Goal: Task Accomplishment & Management: Use online tool/utility

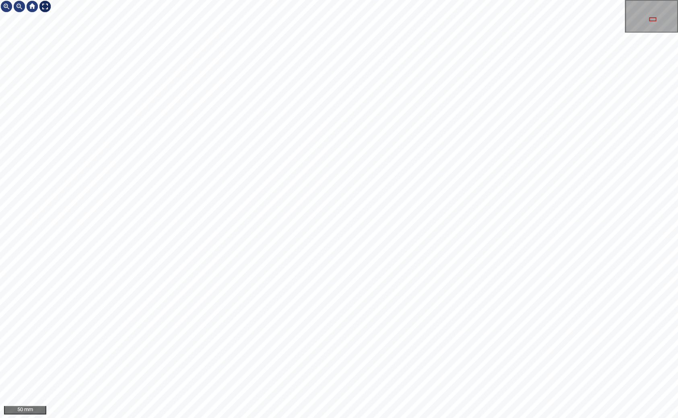
click at [45, 7] on div at bounding box center [45, 6] width 13 height 13
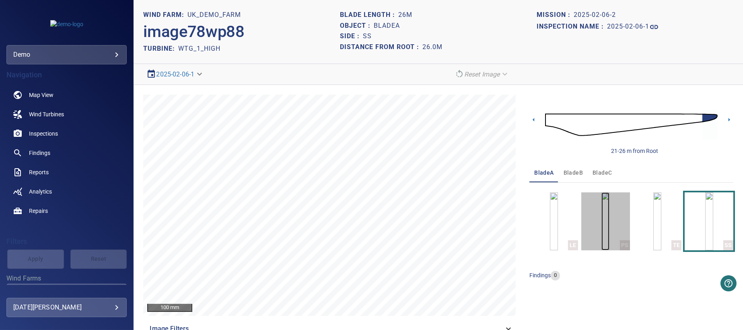
click at [604, 226] on img "button" at bounding box center [605, 221] width 8 height 58
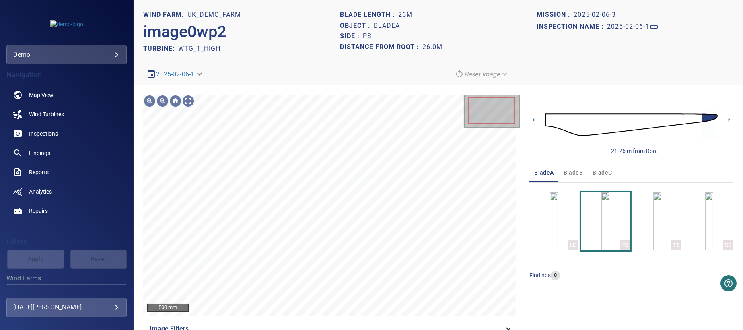
click at [612, 123] on img at bounding box center [631, 125] width 173 height 42
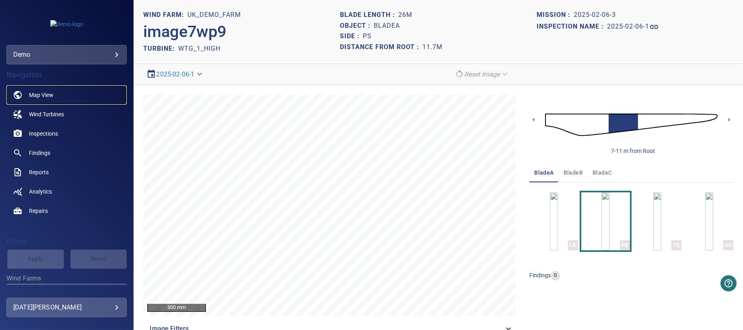
click at [41, 94] on span "Map View" at bounding box center [41, 95] width 25 height 8
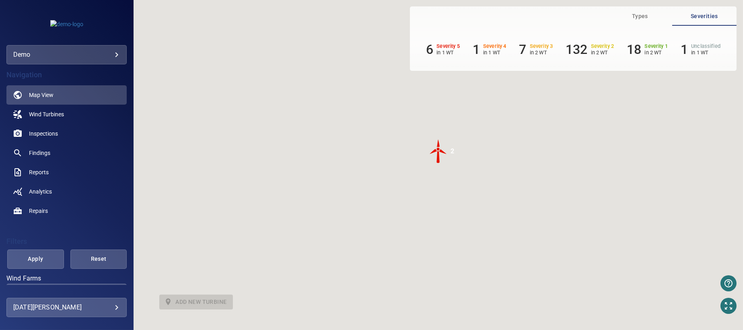
scroll to position [121, 0]
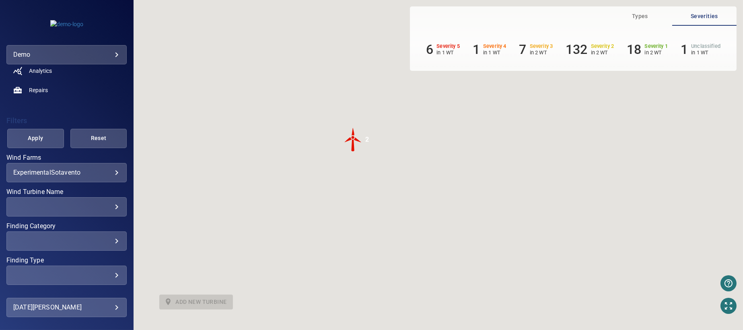
drag, startPoint x: 409, startPoint y: 152, endPoint x: 315, endPoint y: 138, distance: 94.7
click at [315, 138] on div "To activate drag with keyboard, press Alt + Enter. Once in keyboard drag state,…" at bounding box center [438, 165] width 609 height 330
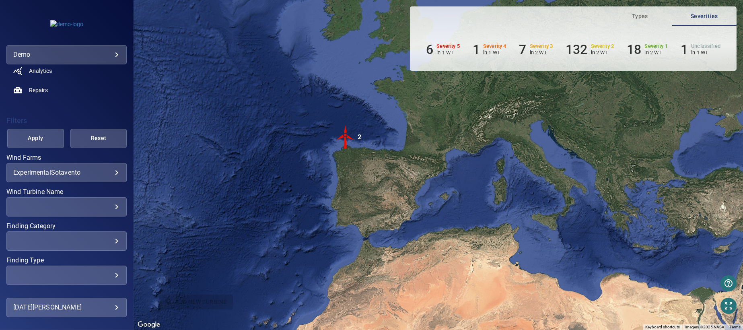
click at [343, 138] on img "2" at bounding box center [345, 137] width 24 height 24
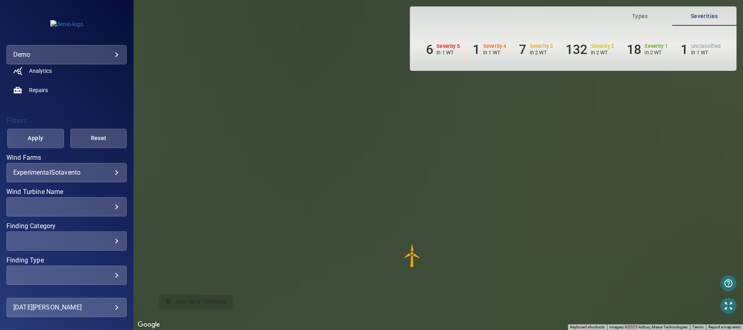
scroll to position [0, 0]
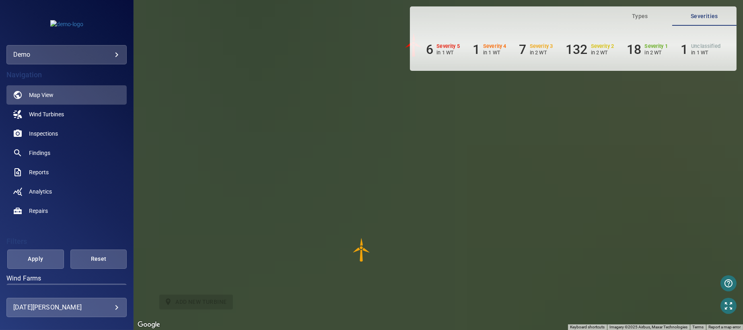
drag, startPoint x: 368, startPoint y: 176, endPoint x: 317, endPoint y: 172, distance: 51.3
click at [317, 172] on div "To navigate, press the arrow keys. To activate drag with keyboard, press Alt + …" at bounding box center [438, 165] width 609 height 330
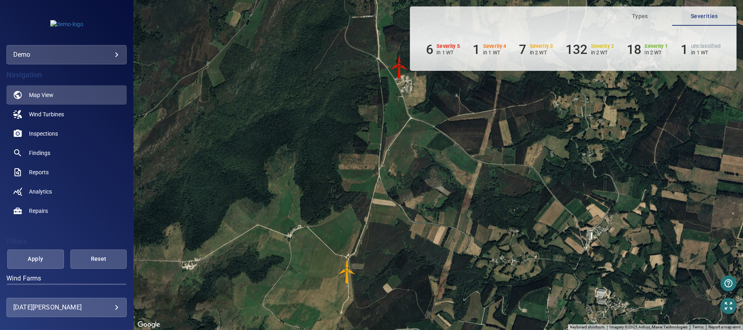
drag, startPoint x: 370, startPoint y: 109, endPoint x: 289, endPoint y: 156, distance: 93.5
click at [289, 156] on div "To navigate, press the arrow keys. To activate drag with keyboard, press Alt + …" at bounding box center [438, 165] width 609 height 330
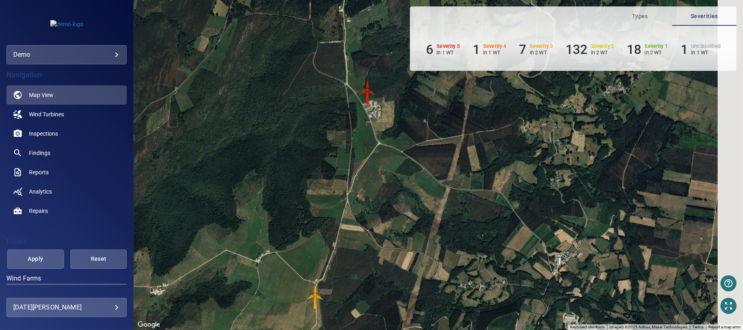
drag, startPoint x: 350, startPoint y: 126, endPoint x: 331, endPoint y: 139, distance: 22.9
click at [331, 139] on div "To navigate, press the arrow keys. To activate drag with keyboard, press Alt + …" at bounding box center [438, 165] width 609 height 330
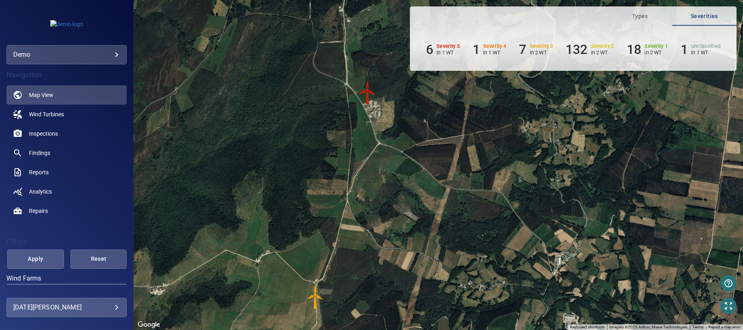
click at [367, 93] on img "WTG-14" at bounding box center [367, 92] width 24 height 24
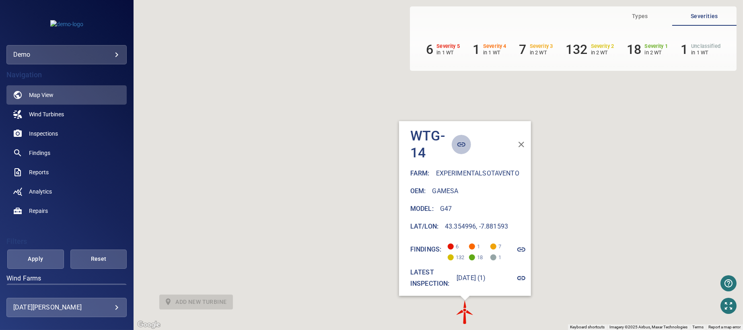
click at [456, 140] on icon "button" at bounding box center [461, 145] width 10 height 10
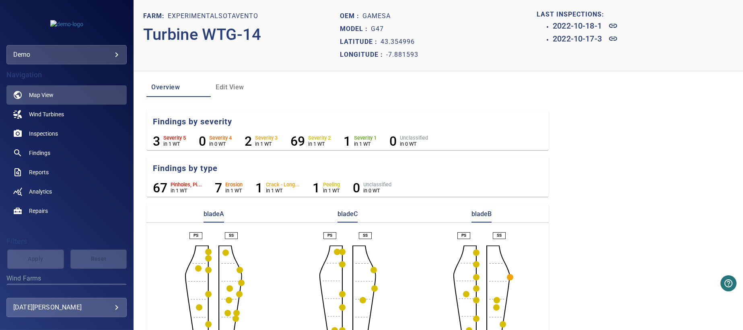
scroll to position [72, 0]
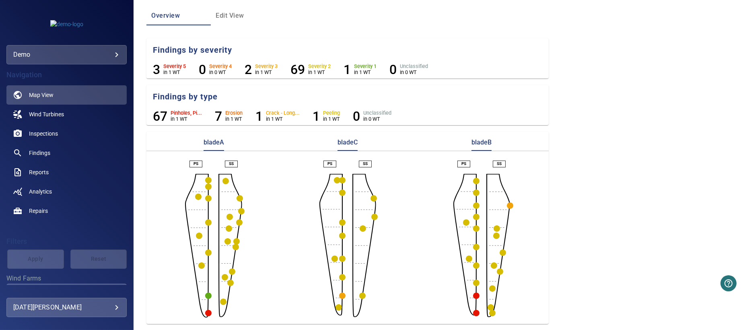
click at [207, 312] on circle "button" at bounding box center [208, 313] width 6 height 6
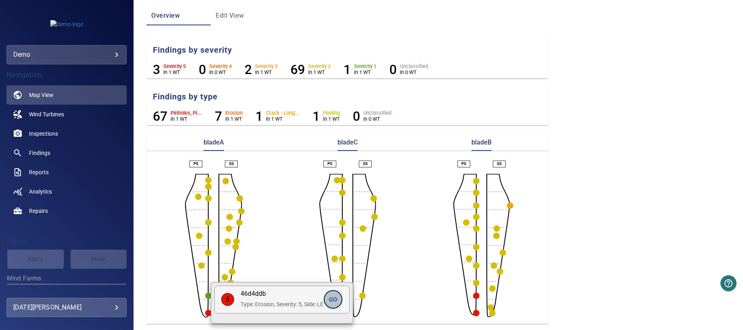
click at [336, 300] on icon at bounding box center [333, 299] width 10 height 10
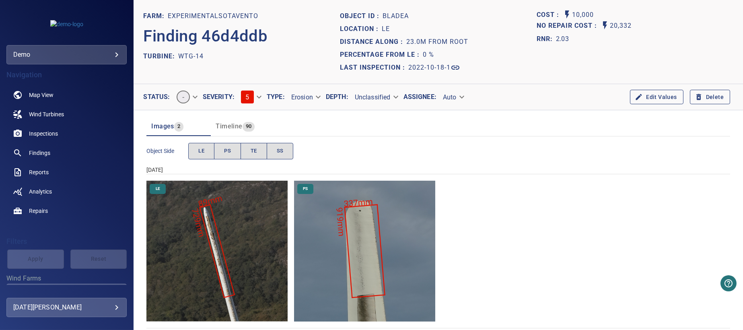
scroll to position [10, 0]
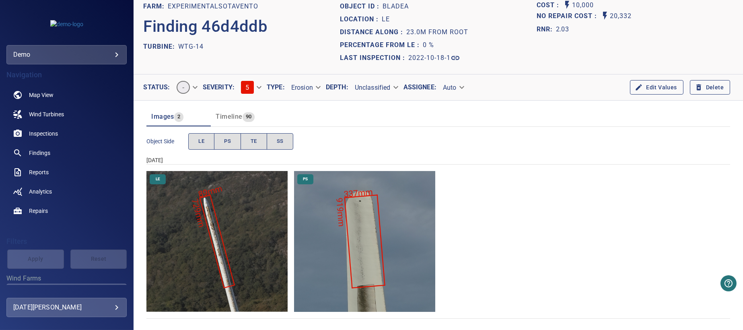
click at [246, 227] on img "ExperimentalSotavento/WTG-14/2022-10-18-1/2022-10-18-1/image71wp78.jpg" at bounding box center [216, 241] width 141 height 141
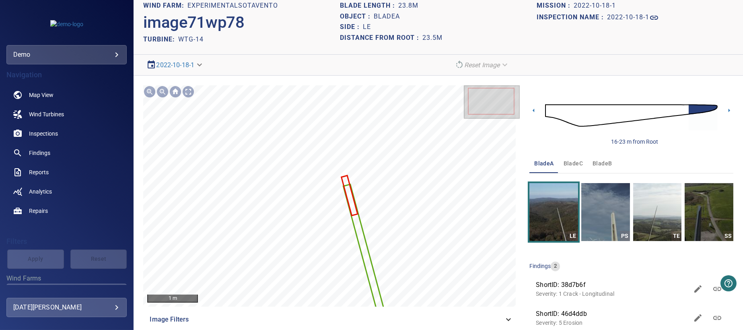
scroll to position [24, 0]
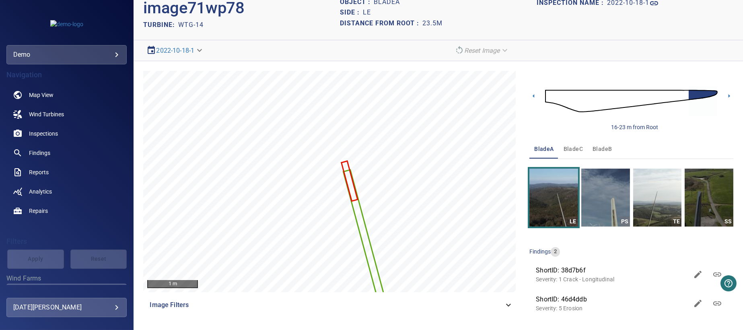
click at [575, 302] on span "ShortID: 46d4ddb" at bounding box center [612, 299] width 152 height 10
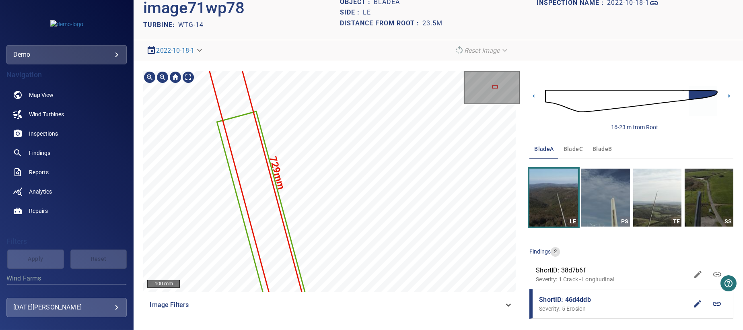
click at [503, 304] on icon at bounding box center [508, 305] width 10 height 10
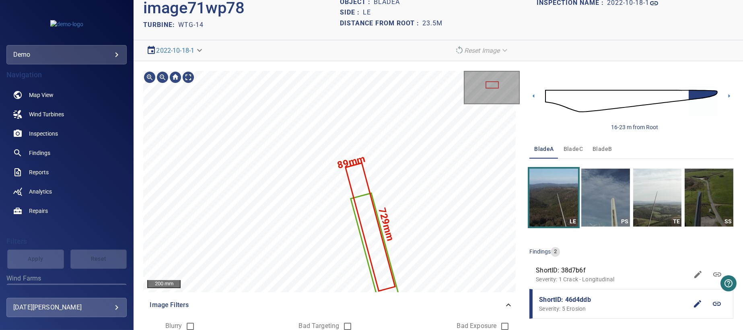
scroll to position [88, 0]
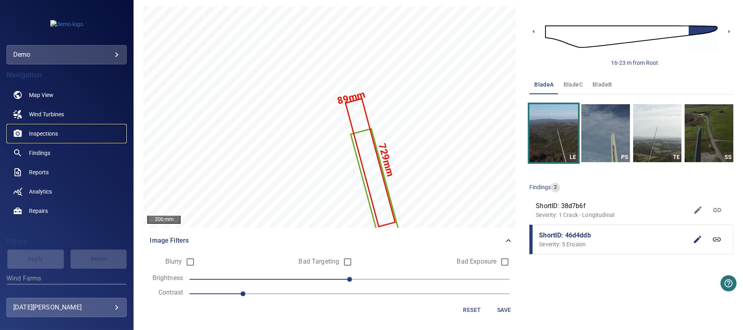
click at [46, 133] on span "Inspections" at bounding box center [43, 133] width 29 height 8
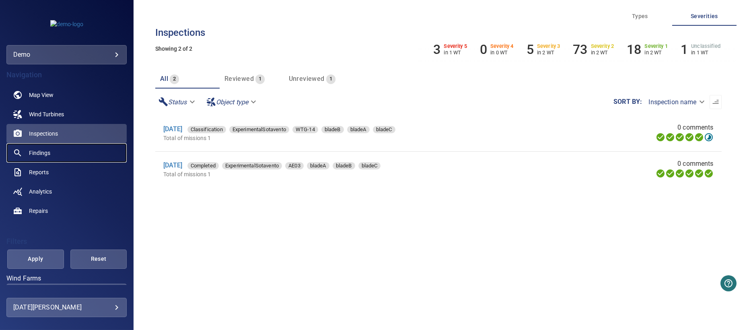
click at [35, 152] on span "Findings" at bounding box center [39, 153] width 21 height 8
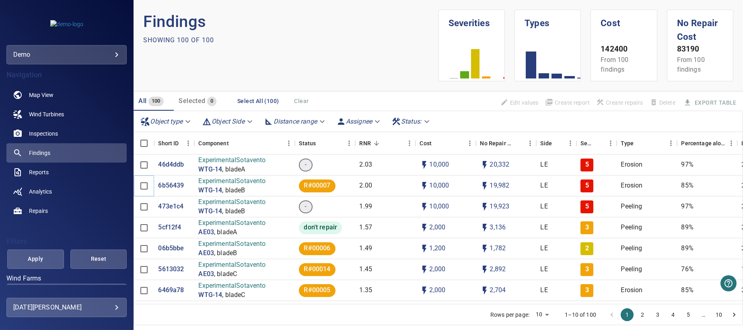
click at [144, 187] on span at bounding box center [144, 185] width 17 height 17
click at [144, 207] on span at bounding box center [144, 206] width 17 height 17
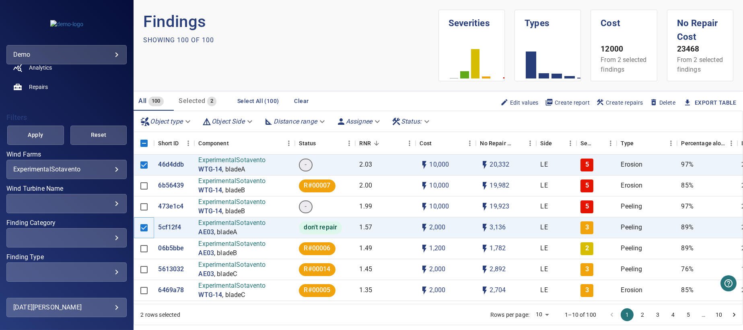
scroll to position [142, 0]
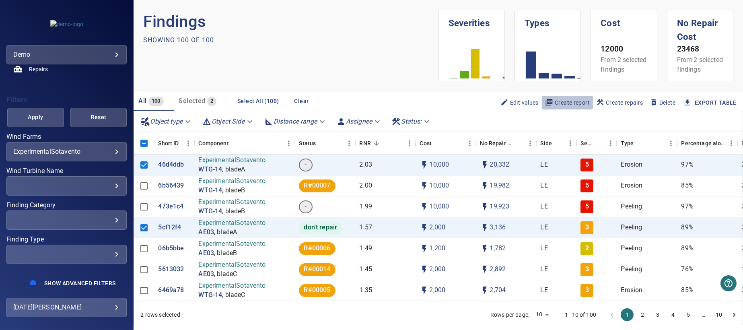
click at [565, 107] on span "Create report" at bounding box center [567, 102] width 45 height 9
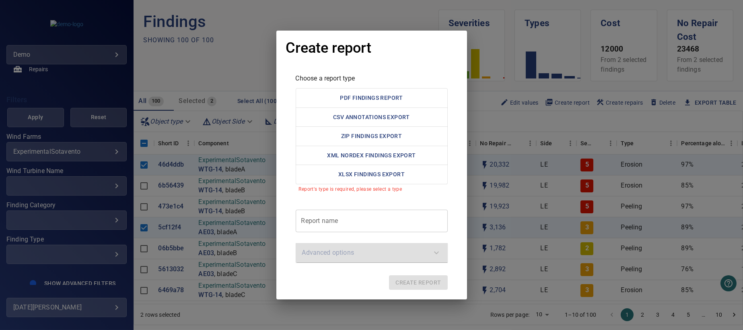
click at [224, 71] on div "Create report Choose a report type PDF Findings Report CSV Annotations Export Z…" at bounding box center [371, 165] width 743 height 330
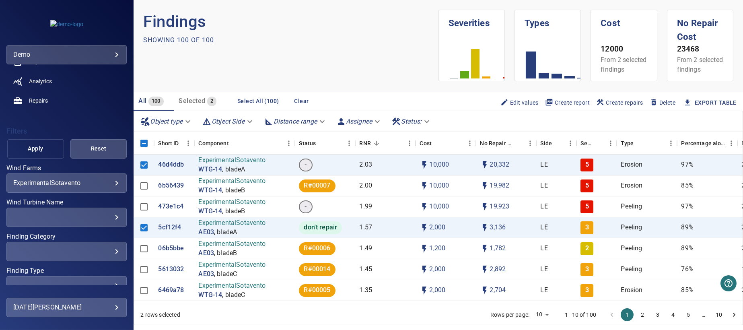
scroll to position [0, 0]
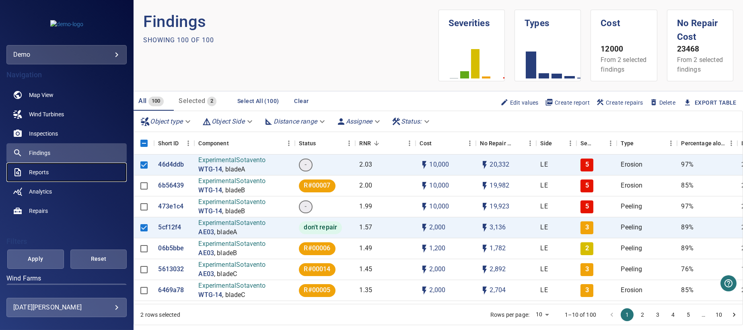
click at [41, 170] on span "Reports" at bounding box center [39, 172] width 20 height 8
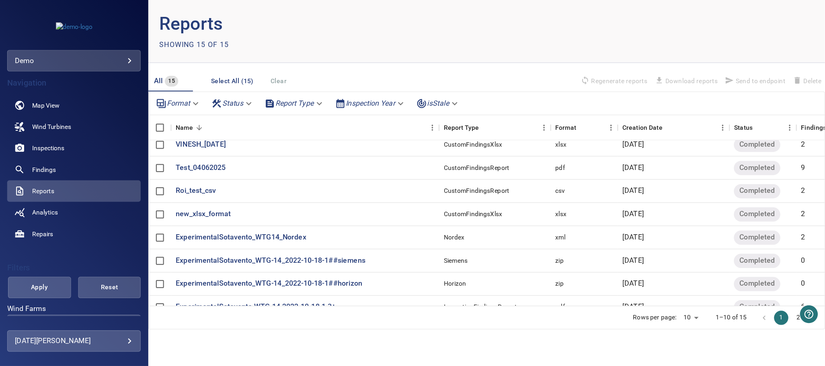
scroll to position [54, 0]
click at [173, 92] on body "**********" at bounding box center [371, 165] width 743 height 330
click at [221, 272] on div at bounding box center [371, 165] width 743 height 330
click at [221, 272] on p "ExperimentalSotavento WTG-14 2022-10-18-1 3+" at bounding box center [230, 276] width 144 height 9
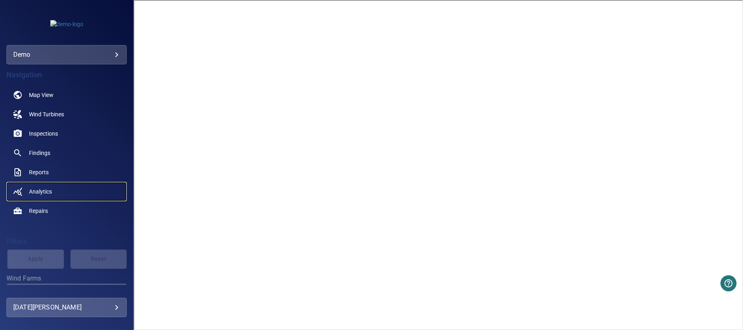
click at [43, 189] on span "Analytics" at bounding box center [40, 191] width 23 height 8
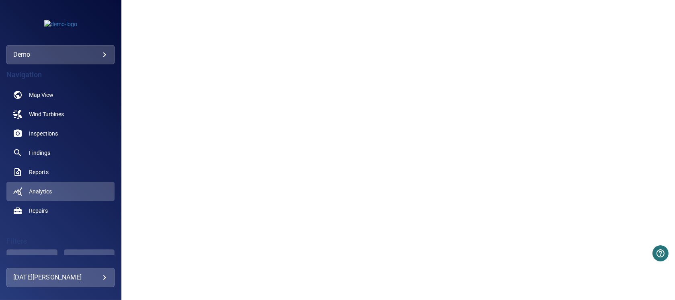
scroll to position [715, 0]
click at [33, 210] on span "Repairs" at bounding box center [38, 211] width 19 height 8
